Goal: Complete application form

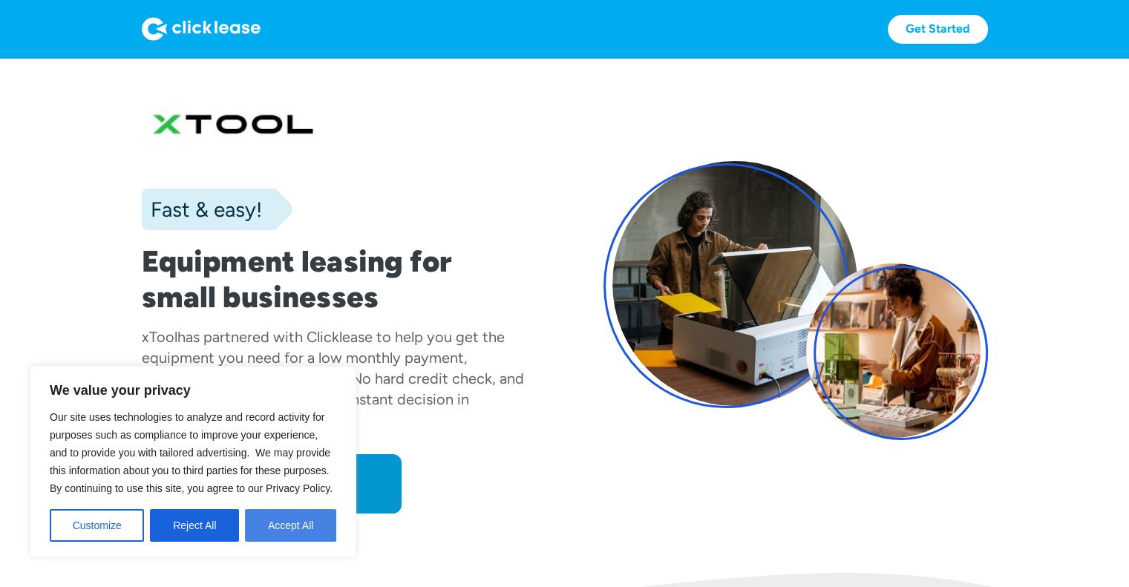
click at [273, 519] on button "Accept All" at bounding box center [290, 525] width 91 height 33
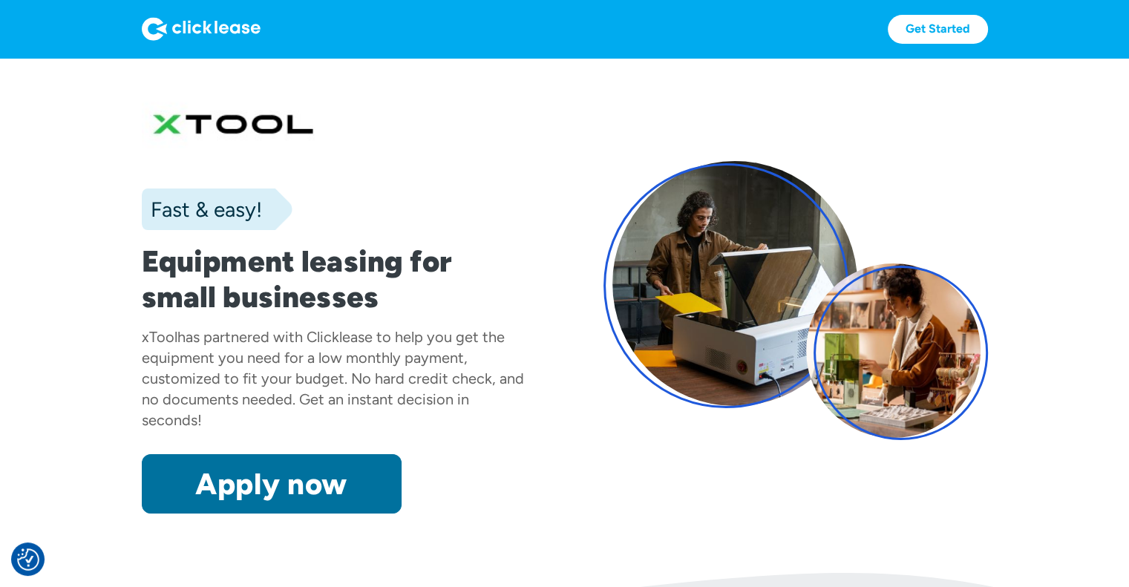
click at [224, 507] on link "Apply now" at bounding box center [272, 483] width 260 height 59
